Goal: Information Seeking & Learning: Learn about a topic

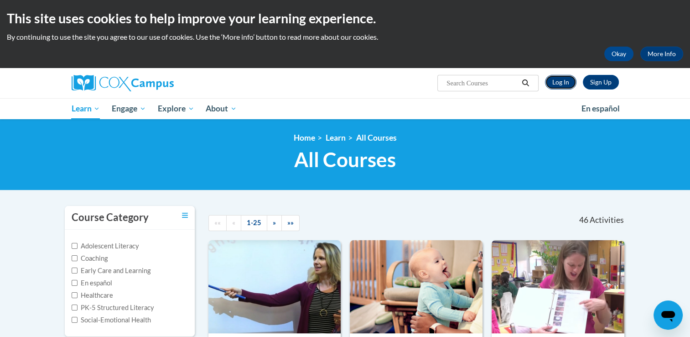
click at [564, 84] on link "Log In" at bounding box center [560, 82] width 31 height 15
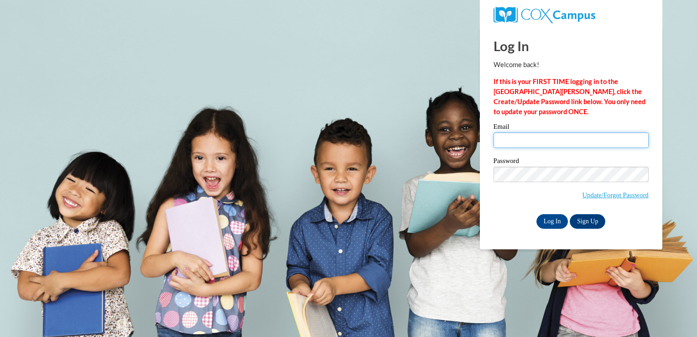
click at [525, 143] on input "Email" at bounding box center [571, 140] width 155 height 16
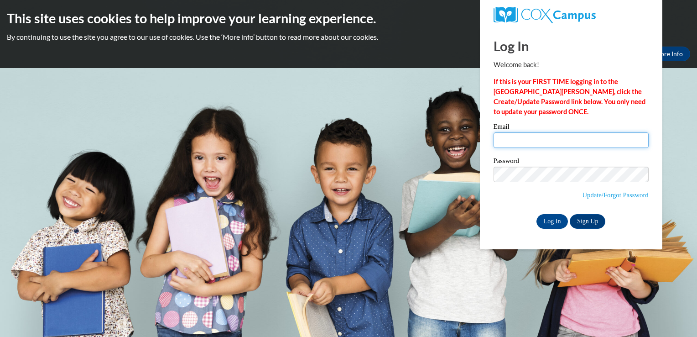
type input "channellrenee@gmail.com"
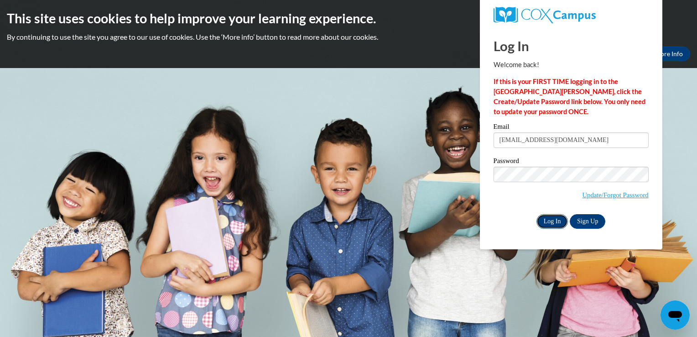
click at [547, 222] on input "Log In" at bounding box center [553, 221] width 32 height 15
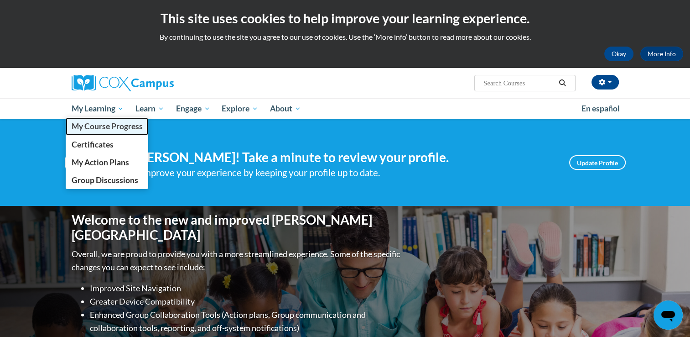
click at [83, 130] on span "My Course Progress" at bounding box center [106, 126] width 71 height 10
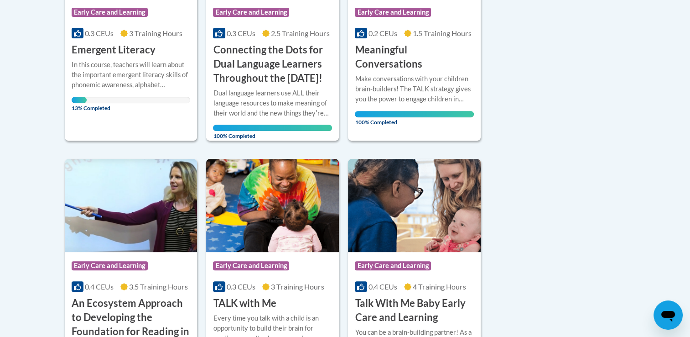
scroll to position [328, 0]
click at [115, 124] on div "Course Category: Early Care and Learning 0.3 CEUs 3 Training Hours COURSE Emerg…" at bounding box center [131, 23] width 133 height 235
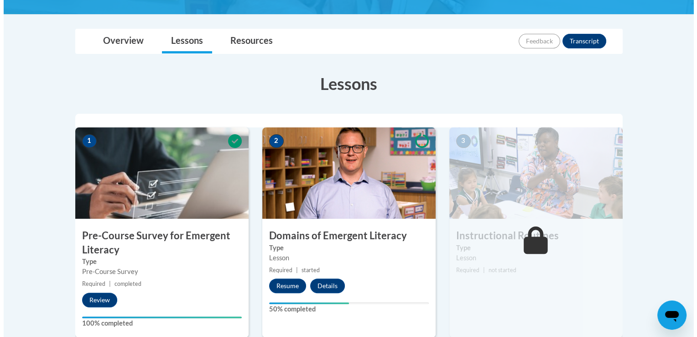
scroll to position [292, 0]
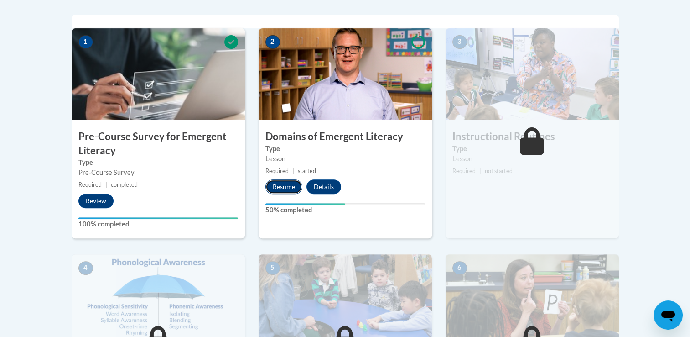
click at [285, 184] on button "Resume" at bounding box center [284, 186] width 37 height 15
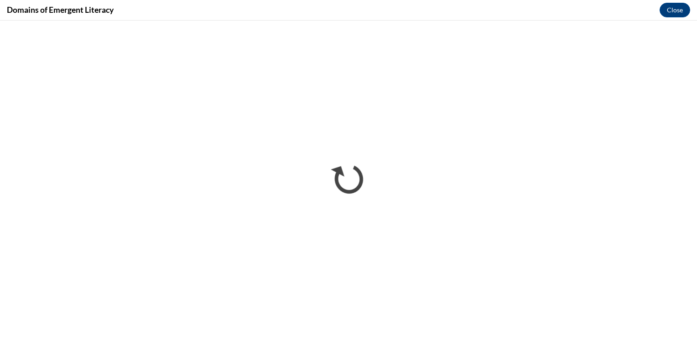
scroll to position [0, 0]
